Goal: Transaction & Acquisition: Purchase product/service

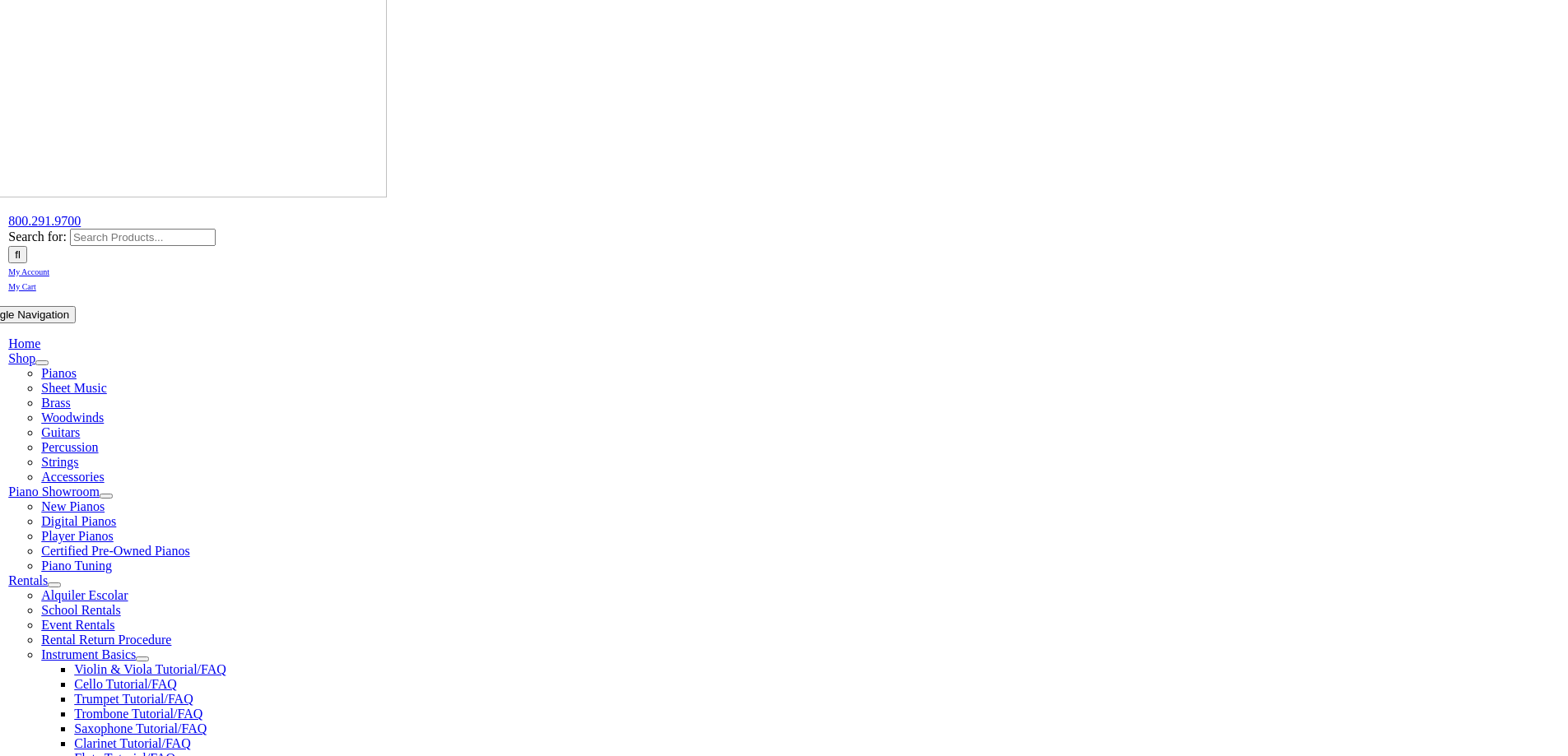
scroll to position [329, 0]
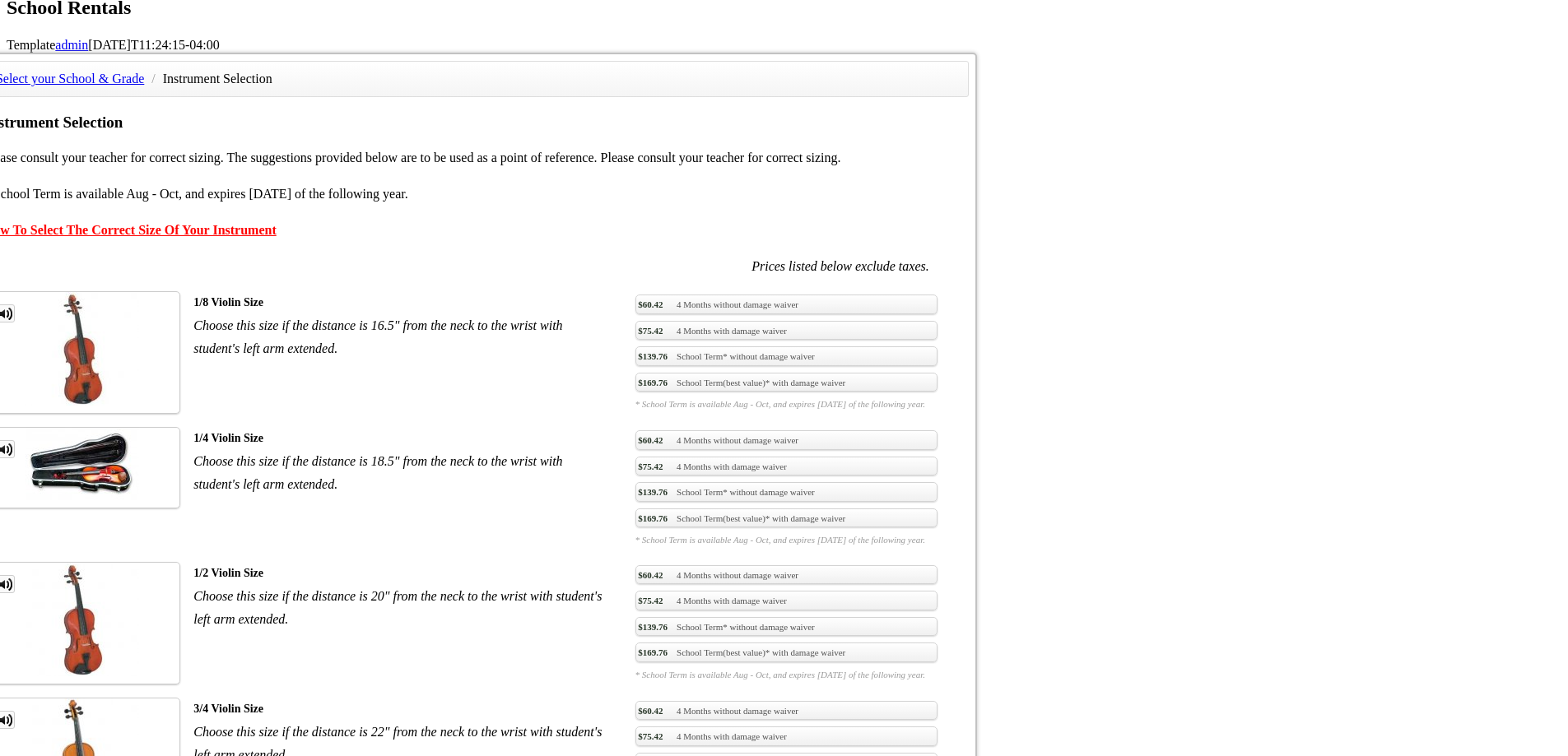
scroll to position [1152, 0]
